Goal: Task Accomplishment & Management: Manage account settings

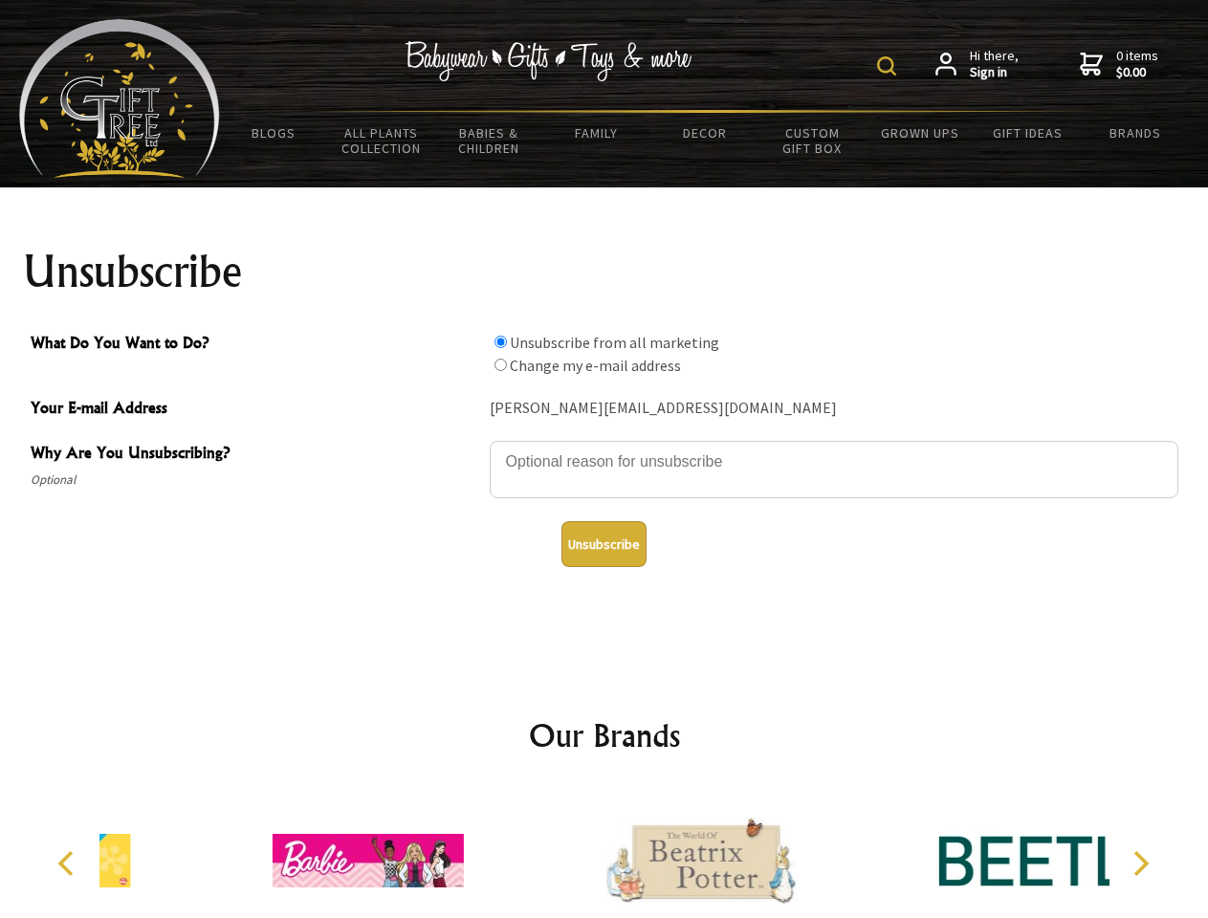
click at [890, 66] on img at bounding box center [886, 65] width 19 height 19
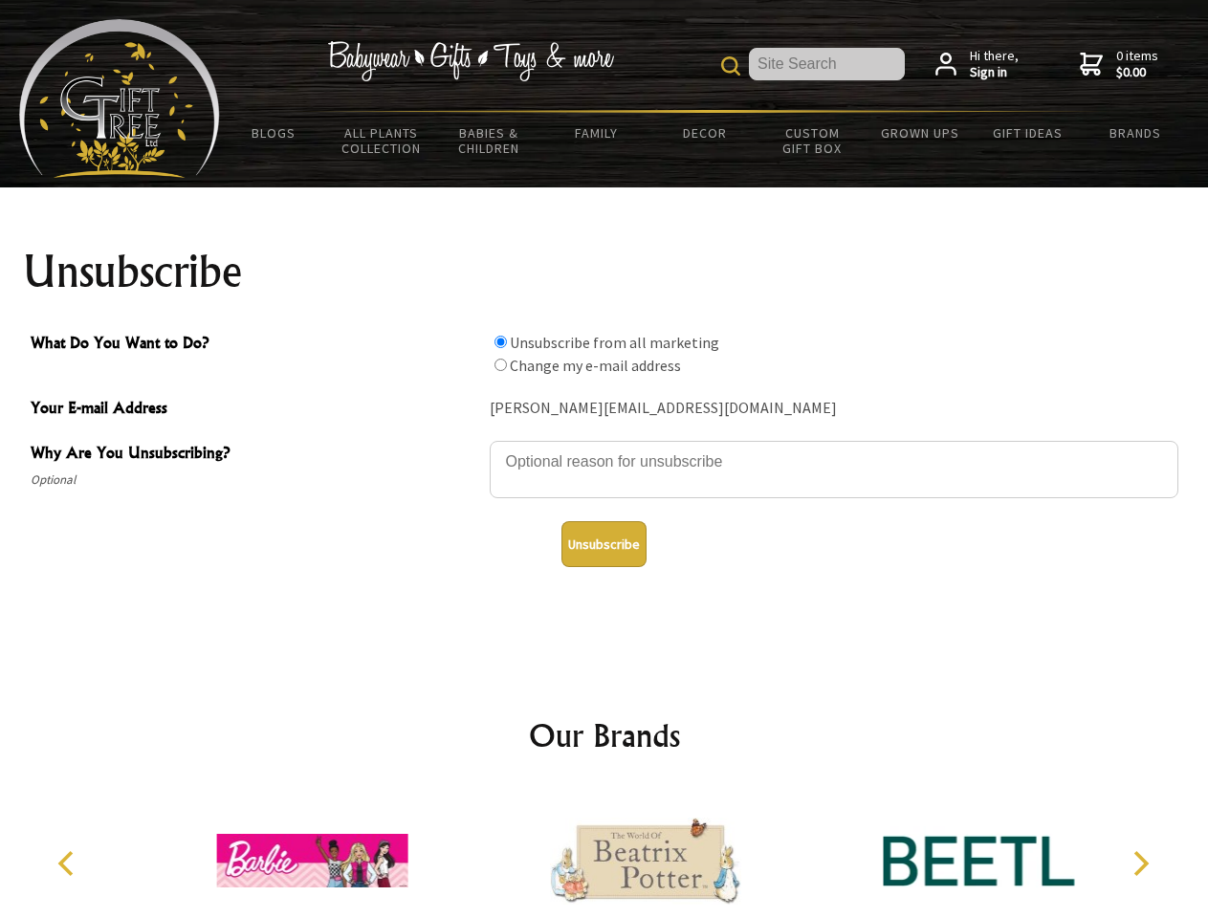
click at [605, 448] on textarea "Why Are You Unsubscribing?" at bounding box center [834, 469] width 689 height 57
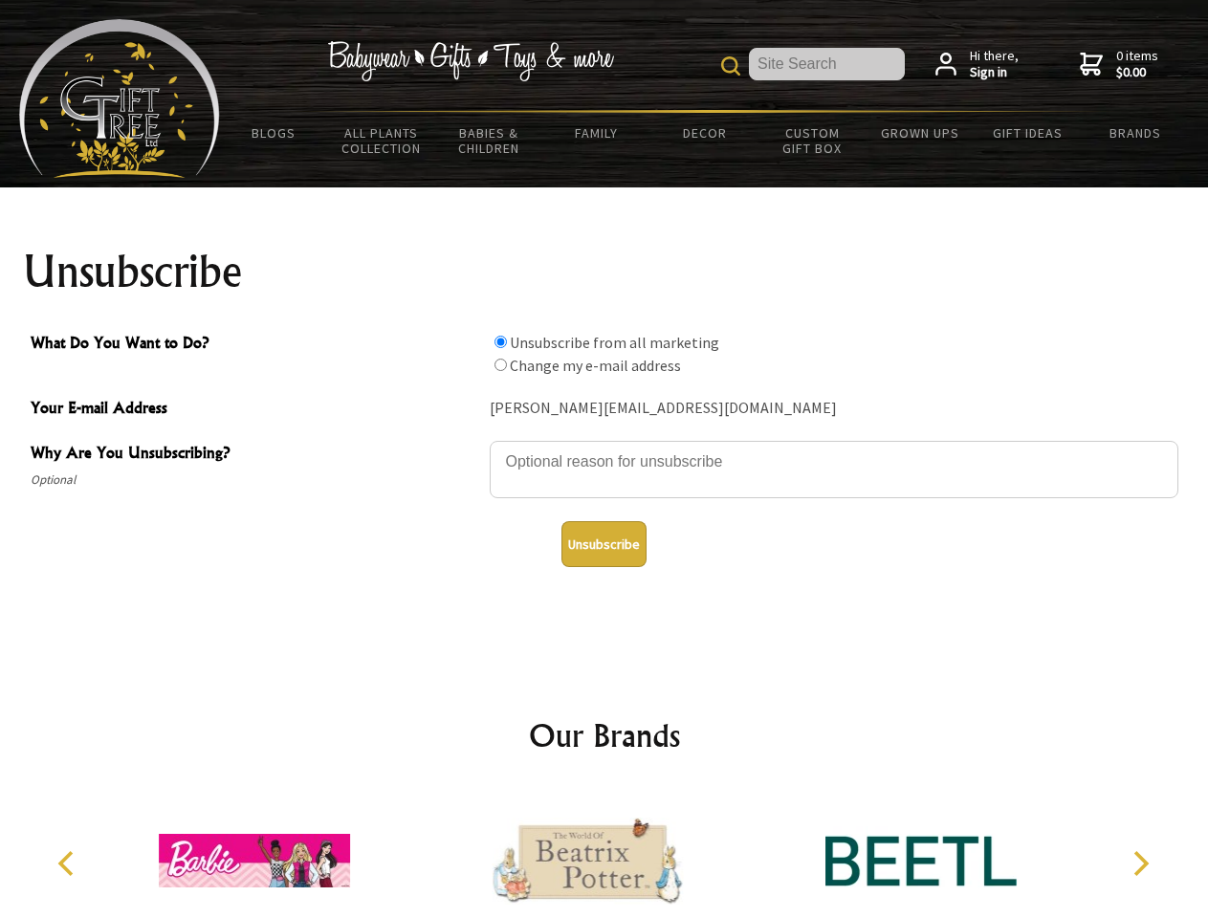
click at [500, 341] on input "What Do You Want to Do?" at bounding box center [501, 342] width 12 height 12
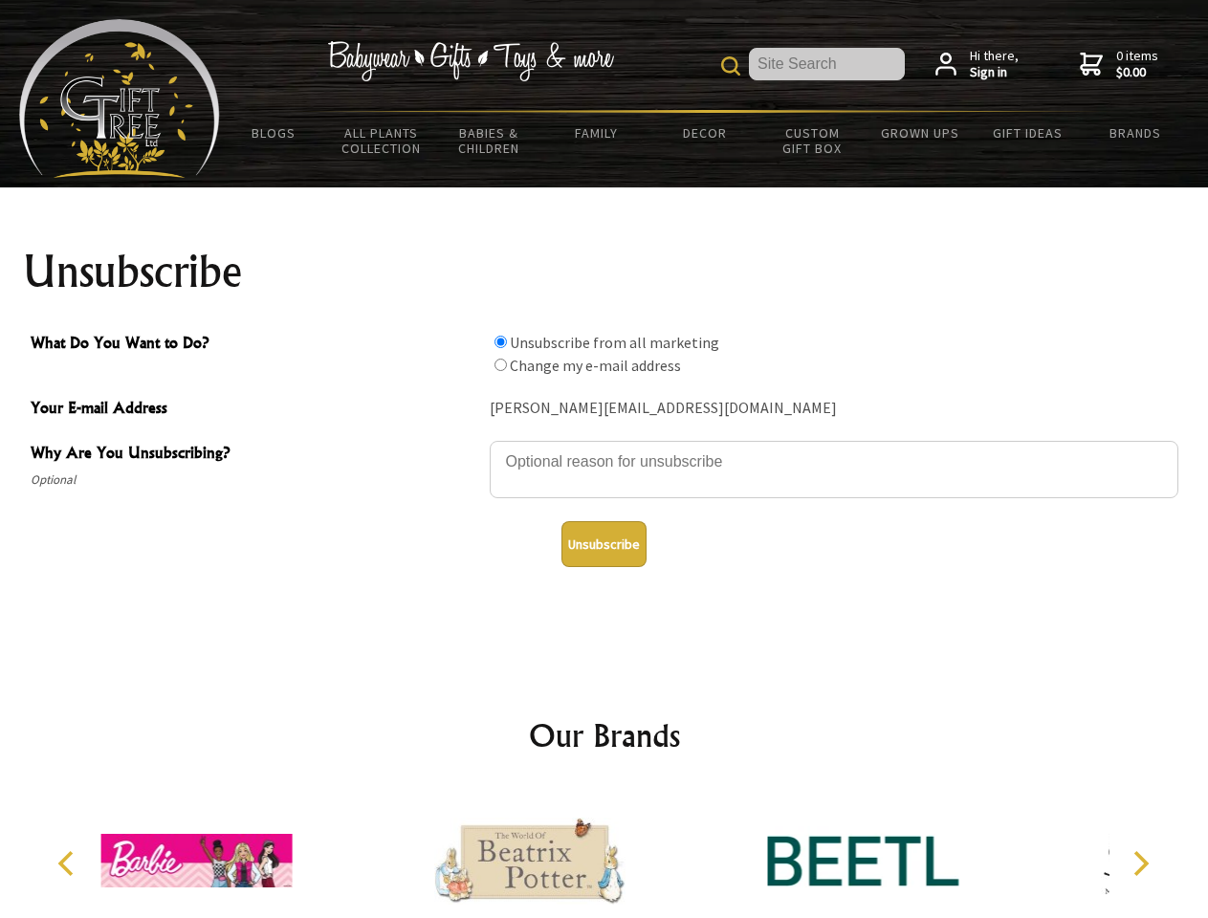
click at [500, 364] on input "What Do You Want to Do?" at bounding box center [501, 365] width 12 height 12
radio input "true"
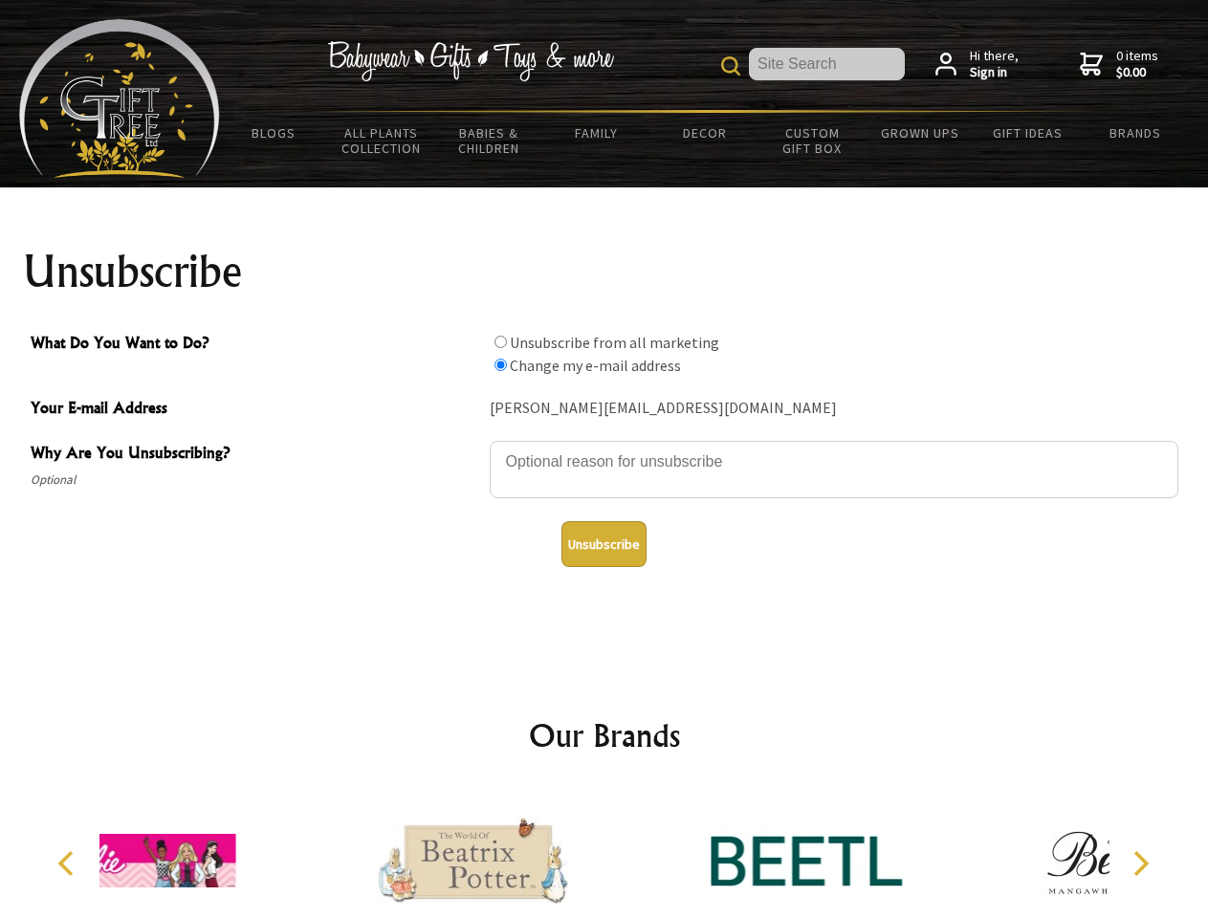
click at [604, 544] on button "Unsubscribe" at bounding box center [603, 544] width 85 height 46
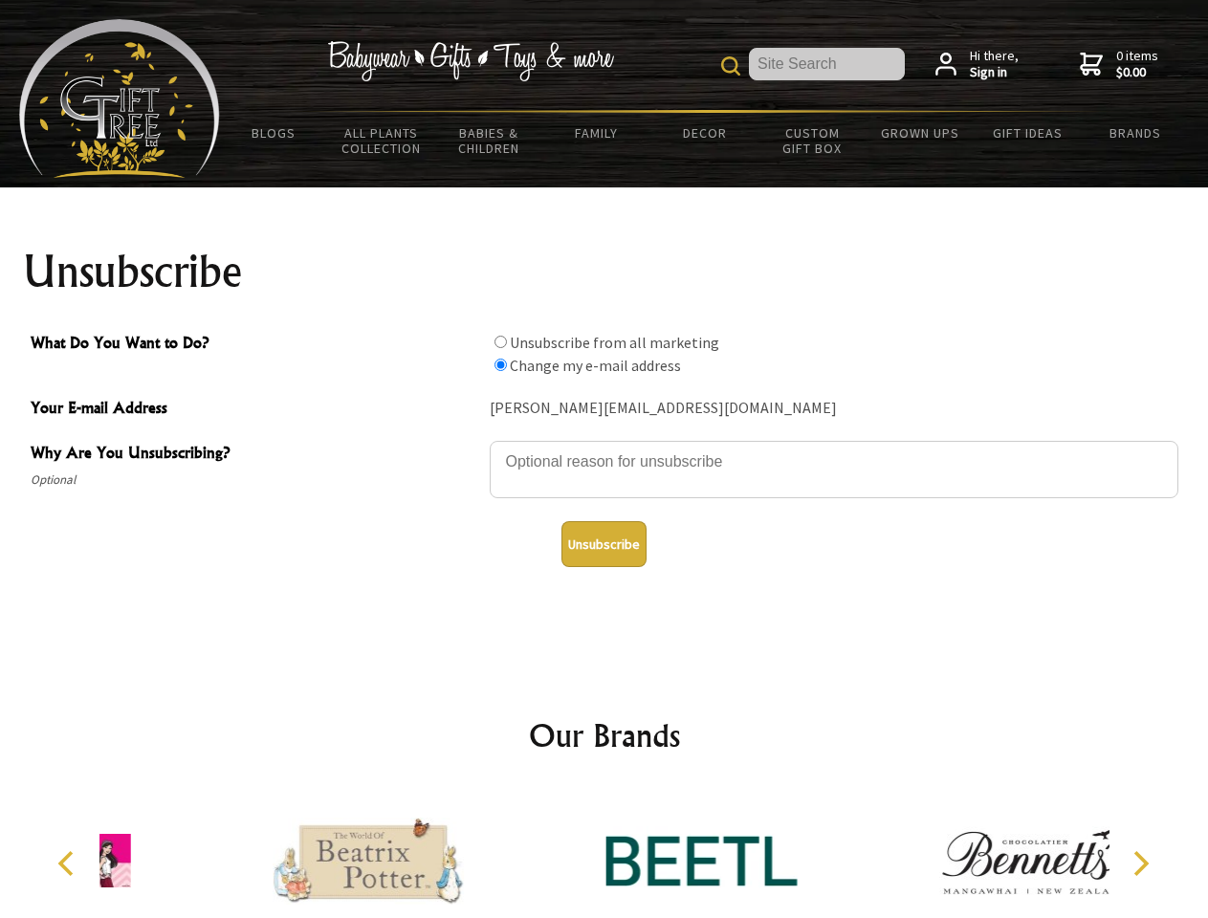
click at [605, 853] on div at bounding box center [701, 863] width 333 height 149
click at [69, 864] on icon "Previous" at bounding box center [67, 863] width 25 height 25
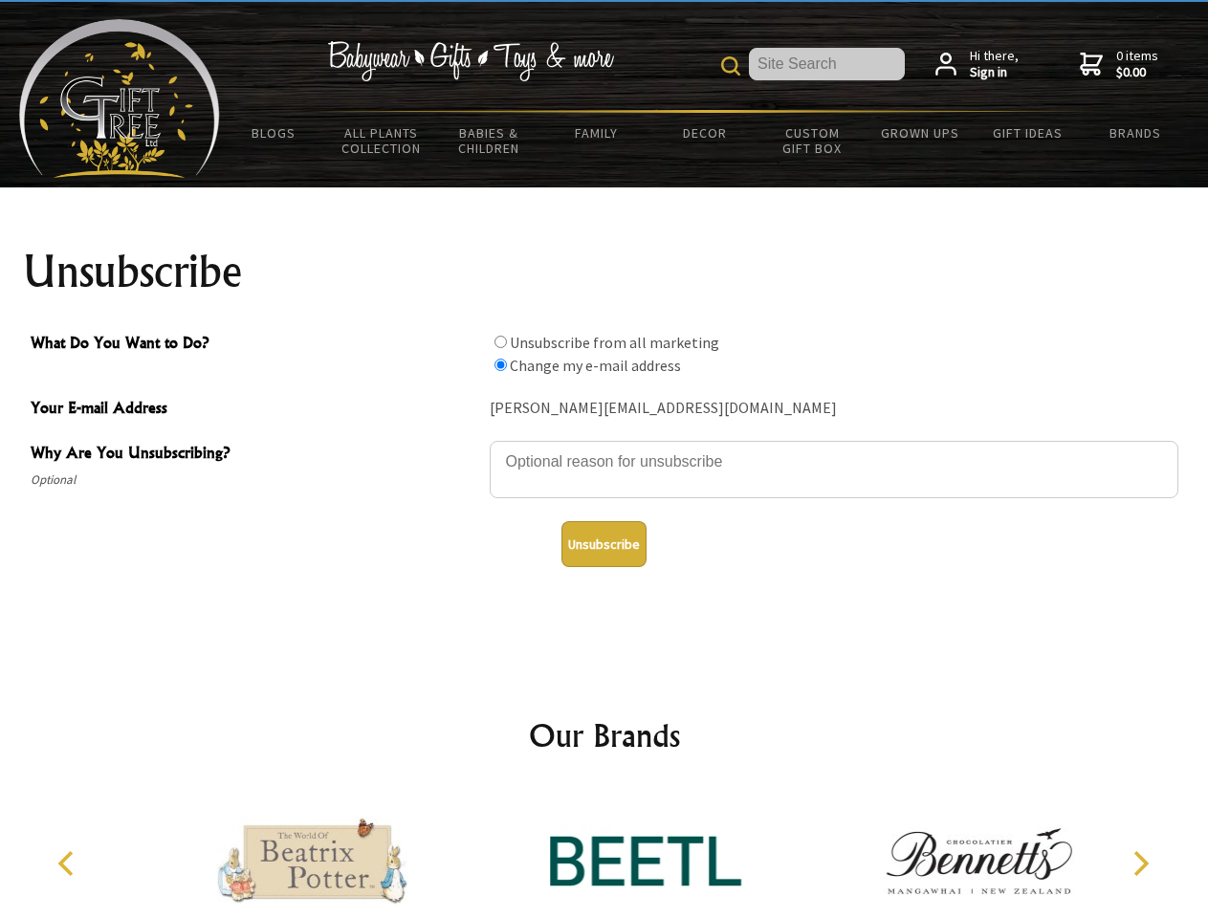
click at [1140, 864] on icon "Next" at bounding box center [1139, 863] width 25 height 25
